Goal: Complete application form: Complete application form

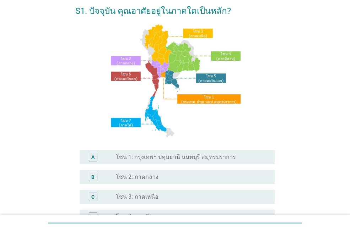
scroll to position [71, 0]
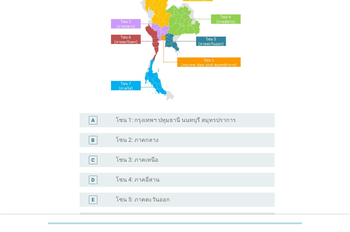
click at [185, 123] on label "โซน 1: กรุงเทพฯ ปทุมธานี นนทบุรี สมุทรปราการ" at bounding box center [176, 120] width 120 height 7
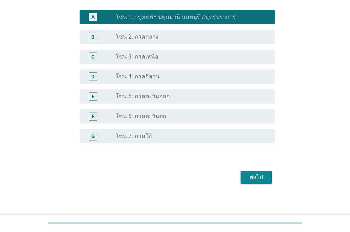
scroll to position [177, 0]
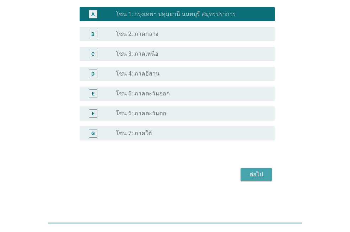
click at [251, 173] on div "ต่อไป" at bounding box center [256, 175] width 20 height 9
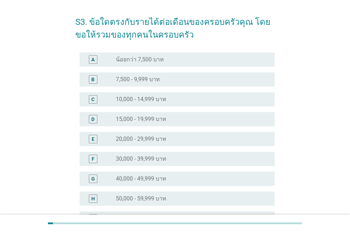
scroll to position [36, 0]
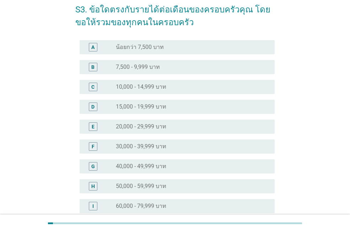
click at [152, 182] on div "H radio_button_unchecked 50,000 - 59,999 บาท" at bounding box center [177, 186] width 195 height 14
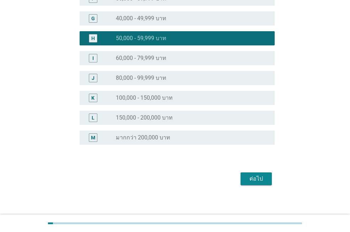
scroll to position [188, 0]
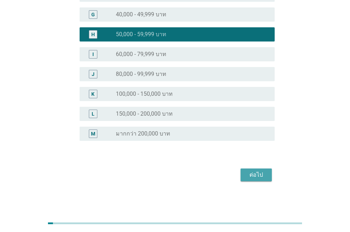
click at [258, 176] on div "ต่อไป" at bounding box center [256, 175] width 20 height 9
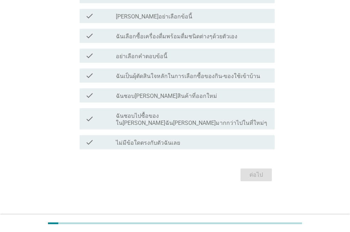
scroll to position [0, 0]
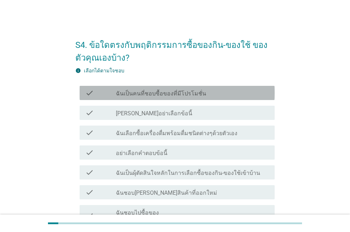
click at [156, 93] on label "ฉันเป็นคนที่ชอบซื้อของที่มีโปรโมชั่น" at bounding box center [161, 93] width 90 height 7
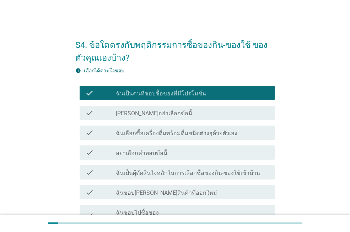
scroll to position [36, 0]
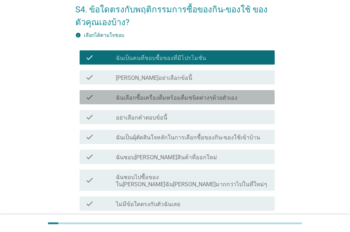
click at [172, 100] on label "ฉันเลือกซื้อเครื่องดื่มพร้อมดื่มชนิดต่างๆด้วยตัวเอง" at bounding box center [177, 98] width 122 height 7
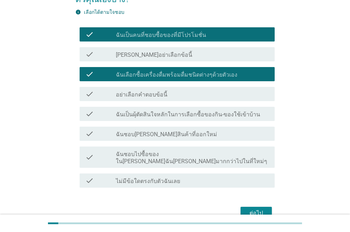
scroll to position [71, 0]
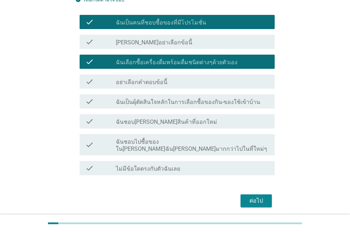
click at [172, 101] on label "ฉันเป็นผุ้ตัดสินใจหลักในการเลือกซื้อของกิน-ของใช้เข้าบ้าน" at bounding box center [188, 102] width 144 height 7
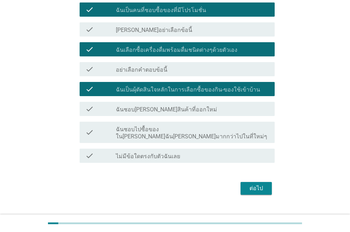
scroll to position [90, 0]
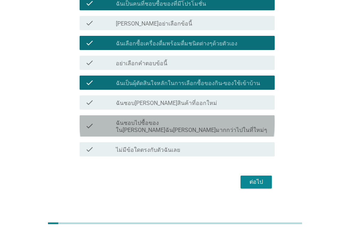
click at [164, 120] on label "ฉันชอบไปซื้อของใน[PERSON_NAME]ฉัน[PERSON_NAME]มากกว่าไปในที่ใหม่ๆ" at bounding box center [192, 127] width 153 height 14
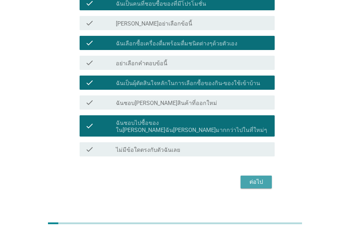
click at [249, 178] on div "ต่อไป" at bounding box center [256, 182] width 20 height 9
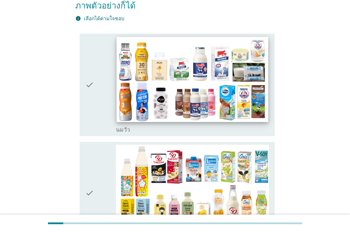
scroll to position [107, 0]
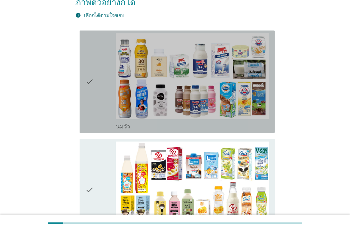
click at [88, 71] on icon "check" at bounding box center [89, 81] width 9 height 97
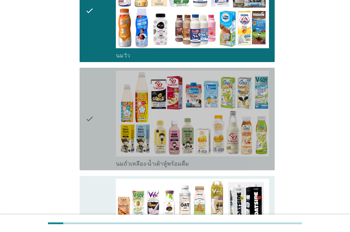
click at [89, 107] on icon "check" at bounding box center [89, 119] width 9 height 97
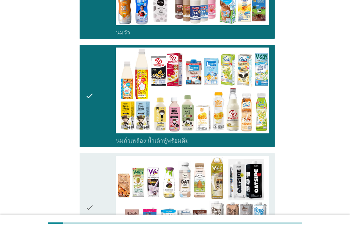
scroll to position [213, 0]
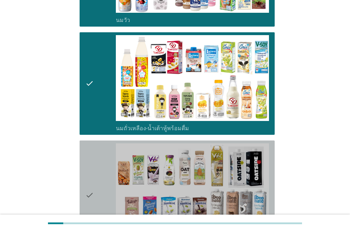
click at [87, 177] on icon "check" at bounding box center [89, 196] width 9 height 104
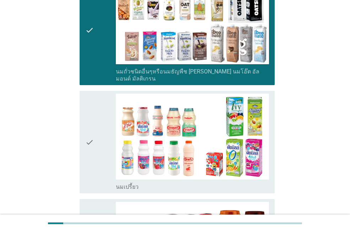
scroll to position [391, 0]
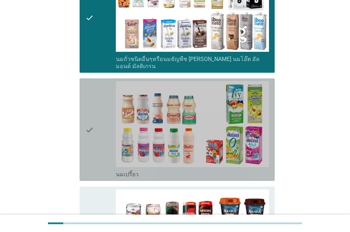
click at [90, 112] on icon "check" at bounding box center [89, 129] width 9 height 97
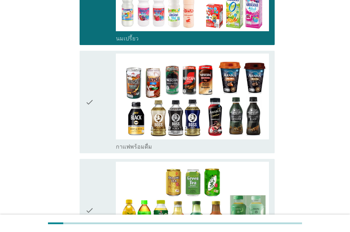
scroll to position [533, 0]
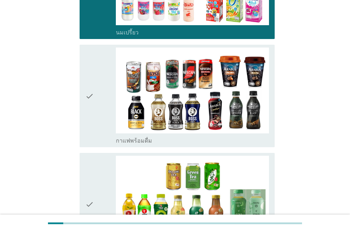
click at [84, 81] on div "check check_box_outline_blank กาแฟพร้อมดื่ม" at bounding box center [177, 96] width 195 height 103
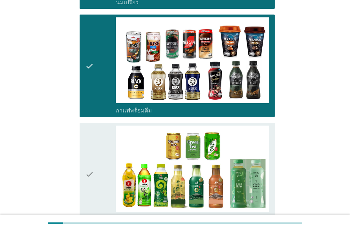
scroll to position [604, 0]
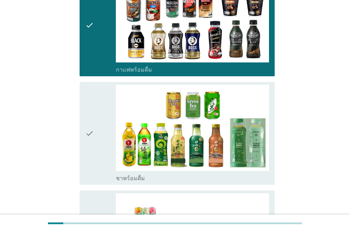
click at [87, 110] on icon "check" at bounding box center [89, 133] width 9 height 97
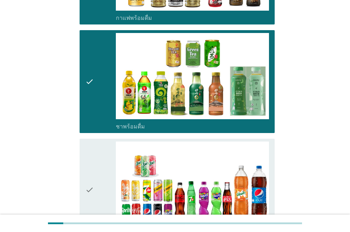
scroll to position [711, 0]
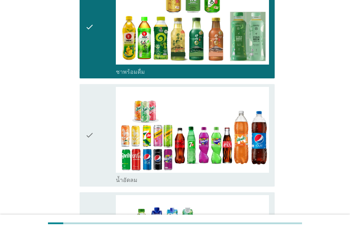
click at [87, 114] on icon "check" at bounding box center [89, 135] width 9 height 97
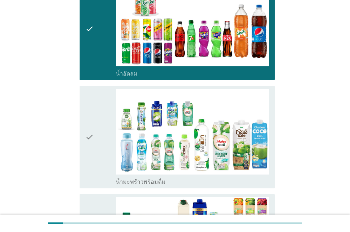
click at [87, 113] on icon "check" at bounding box center [89, 137] width 9 height 97
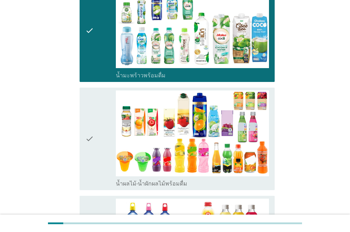
click at [87, 113] on icon "check" at bounding box center [89, 139] width 9 height 97
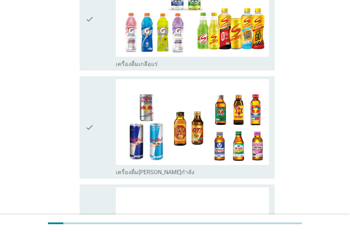
scroll to position [1386, 0]
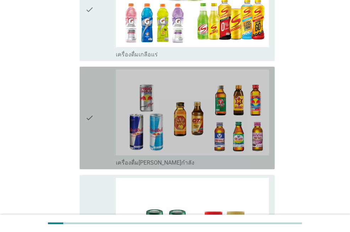
click at [90, 94] on icon "check" at bounding box center [89, 118] width 9 height 97
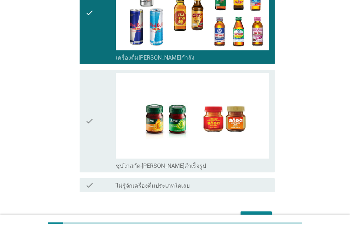
scroll to position [1492, 0]
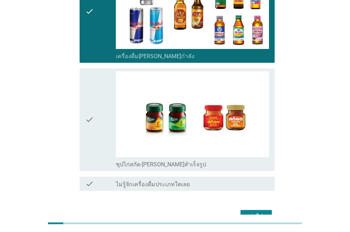
click at [89, 95] on icon "check" at bounding box center [89, 119] width 9 height 97
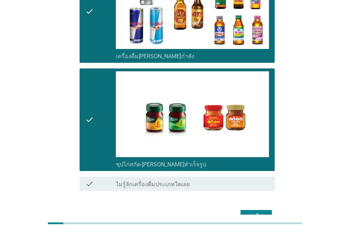
click at [249, 212] on div "ต่อไป" at bounding box center [256, 216] width 20 height 9
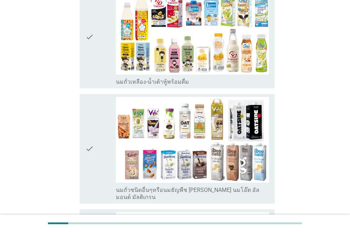
scroll to position [213, 0]
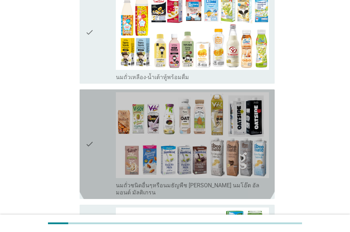
click at [91, 127] on icon "check" at bounding box center [89, 144] width 9 height 104
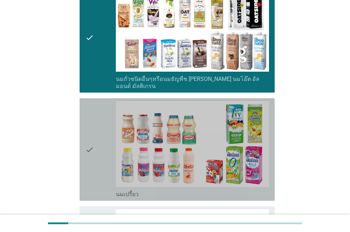
click at [89, 130] on icon "check" at bounding box center [89, 149] width 9 height 97
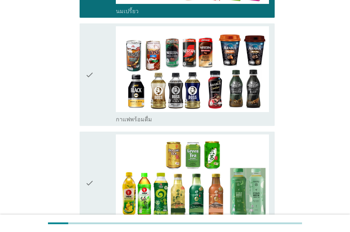
scroll to position [533, 0]
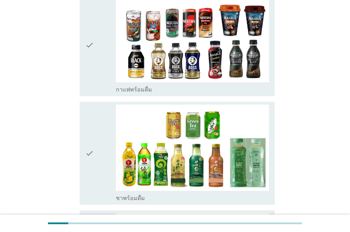
click at [88, 133] on icon "check" at bounding box center [89, 153] width 9 height 97
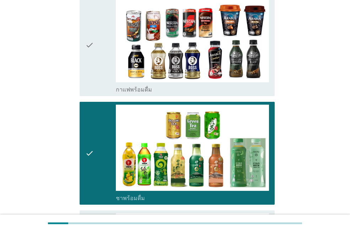
scroll to position [675, 0]
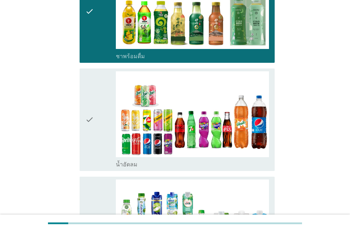
click at [87, 103] on icon "check" at bounding box center [89, 119] width 9 height 97
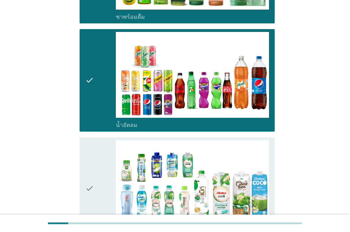
scroll to position [782, 0]
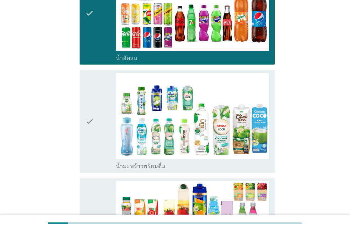
click at [86, 105] on icon "check" at bounding box center [89, 121] width 9 height 97
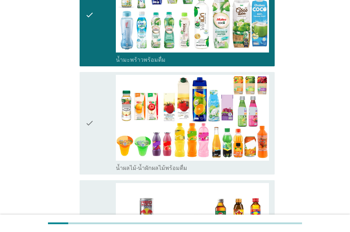
click at [86, 106] on icon "check" at bounding box center [89, 123] width 9 height 97
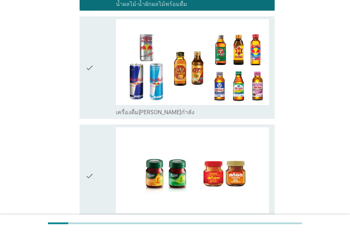
scroll to position [1101, 0]
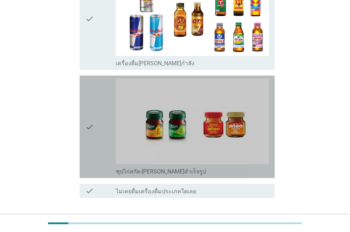
click at [86, 105] on icon "check" at bounding box center [89, 127] width 9 height 97
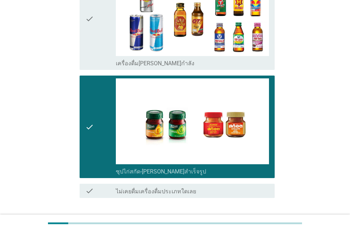
click at [249, 220] on div "ต่อไป" at bounding box center [256, 224] width 20 height 9
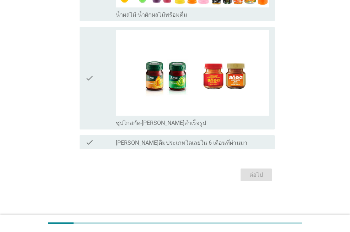
scroll to position [0, 0]
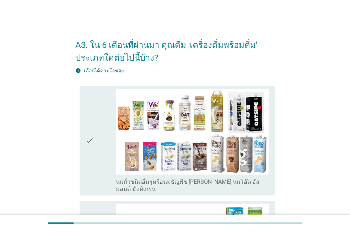
click at [91, 136] on icon "check" at bounding box center [89, 141] width 9 height 104
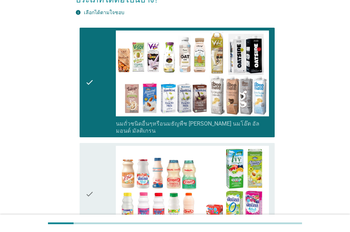
scroll to position [142, 0]
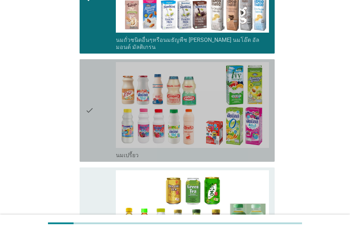
click at [90, 112] on icon "check" at bounding box center [89, 110] width 9 height 97
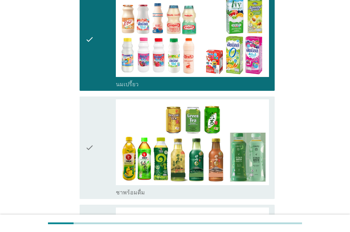
click at [87, 137] on icon "check" at bounding box center [89, 147] width 9 height 97
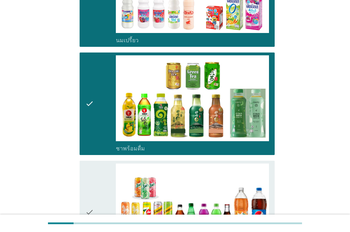
scroll to position [355, 0]
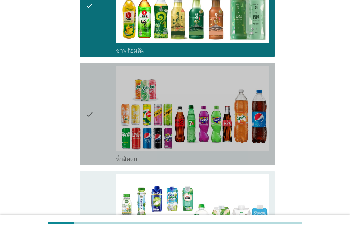
click at [83, 111] on div "check check_box น้ำอัดลม" at bounding box center [177, 114] width 195 height 103
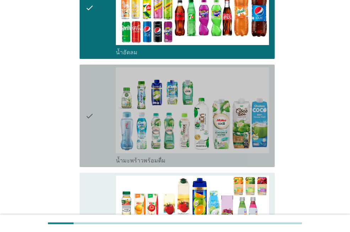
click at [85, 113] on div "check check_box น้ำมะพร้าวพร้อมดื่ม" at bounding box center [177, 116] width 195 height 103
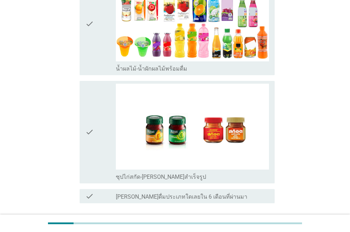
scroll to position [675, 0]
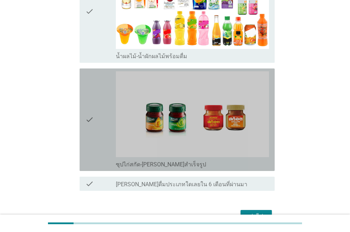
click at [89, 114] on icon "check" at bounding box center [89, 119] width 9 height 97
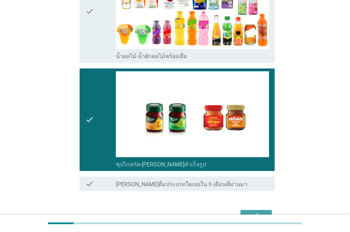
click at [248, 210] on button "ต่อไป" at bounding box center [256, 216] width 31 height 13
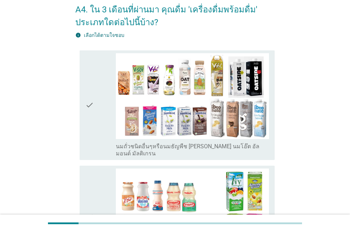
click at [89, 107] on icon "check" at bounding box center [89, 105] width 9 height 104
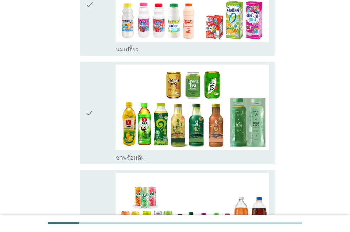
scroll to position [249, 0]
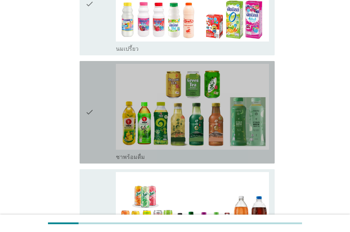
click at [91, 107] on icon "check" at bounding box center [89, 112] width 9 height 97
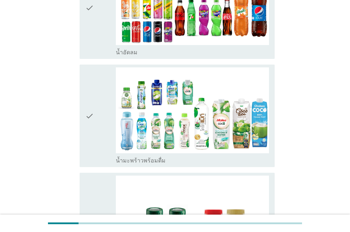
click at [89, 111] on icon "check" at bounding box center [89, 116] width 9 height 97
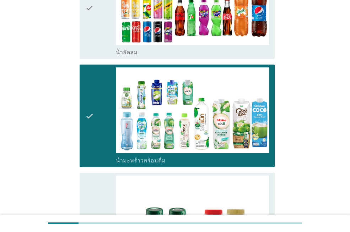
scroll to position [601, 0]
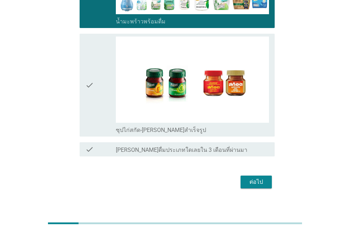
click at [91, 90] on icon "check" at bounding box center [89, 85] width 9 height 97
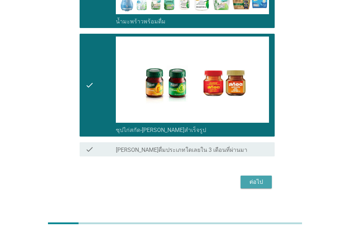
click at [250, 178] on div "ต่อไป" at bounding box center [256, 182] width 20 height 9
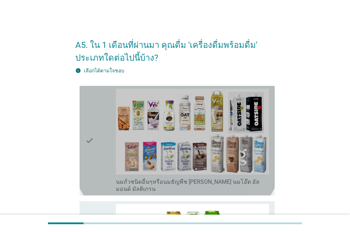
click at [85, 137] on div "check check_box นมถั่วชนิดอื่นๆหรือนมธัญพืช [PERSON_NAME] นมโอ๊ต อัลมอนด์ มัลติ…" at bounding box center [177, 141] width 195 height 110
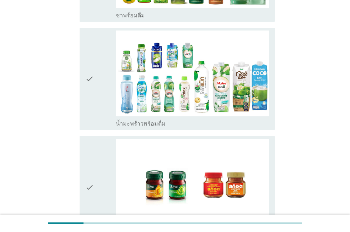
scroll to position [284, 0]
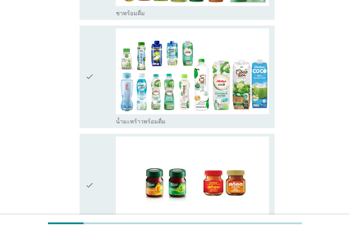
click at [85, 176] on icon "check" at bounding box center [89, 185] width 9 height 97
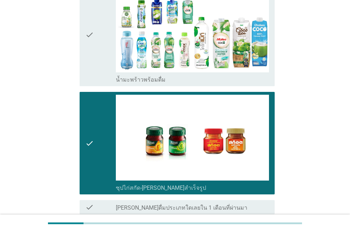
scroll to position [384, 0]
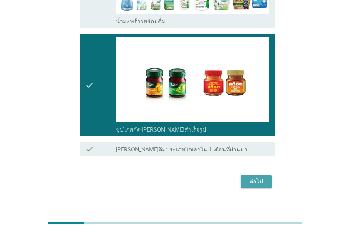
click at [256, 178] on div "ต่อไป" at bounding box center [256, 182] width 20 height 9
